Goal: Find specific page/section: Find specific page/section

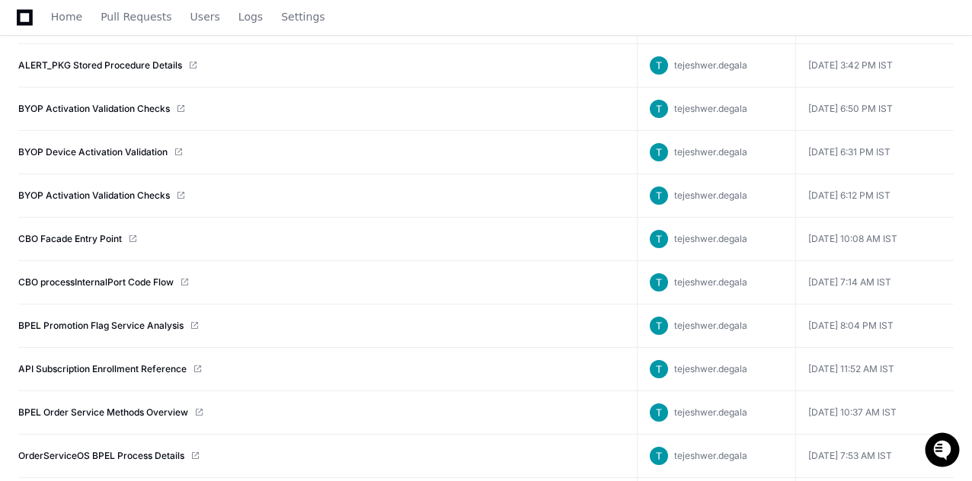
scroll to position [381, 0]
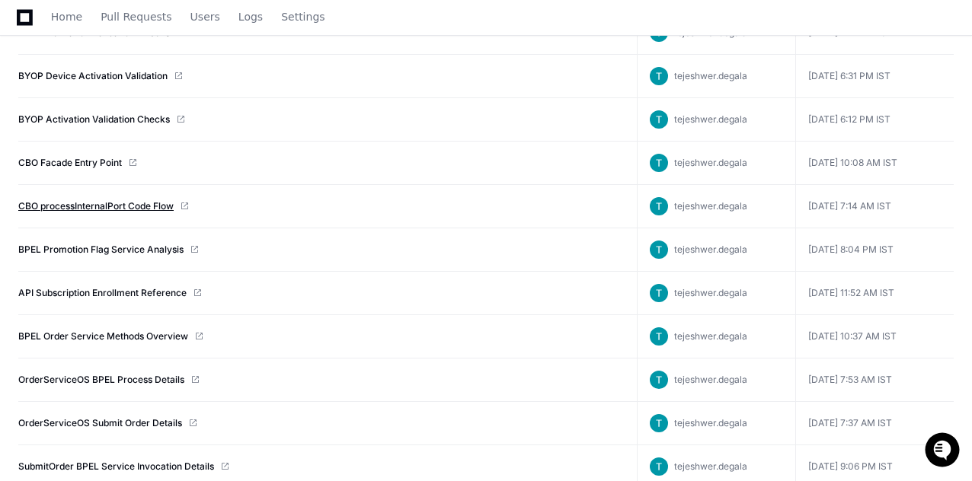
click at [91, 203] on link "CBO processInternalPort Code Flow" at bounding box center [95, 206] width 155 height 12
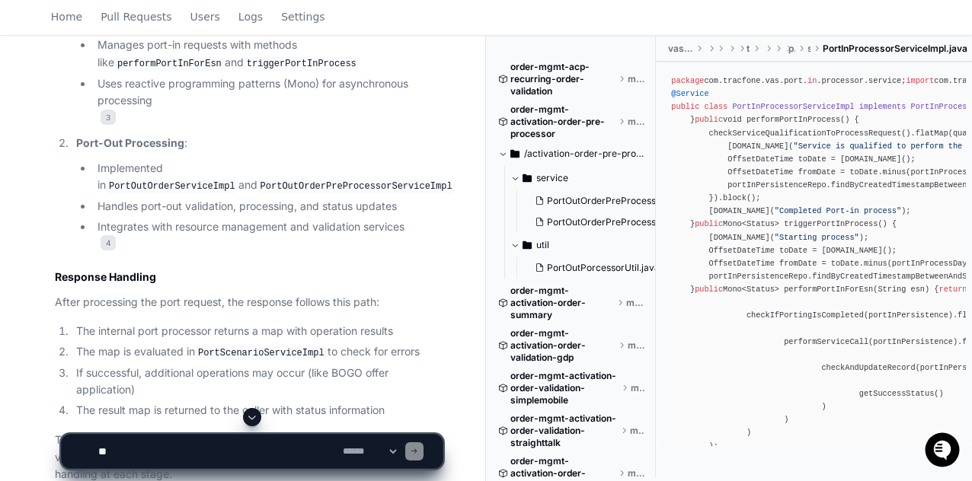
scroll to position [2741, 0]
